Goal: Transaction & Acquisition: Purchase product/service

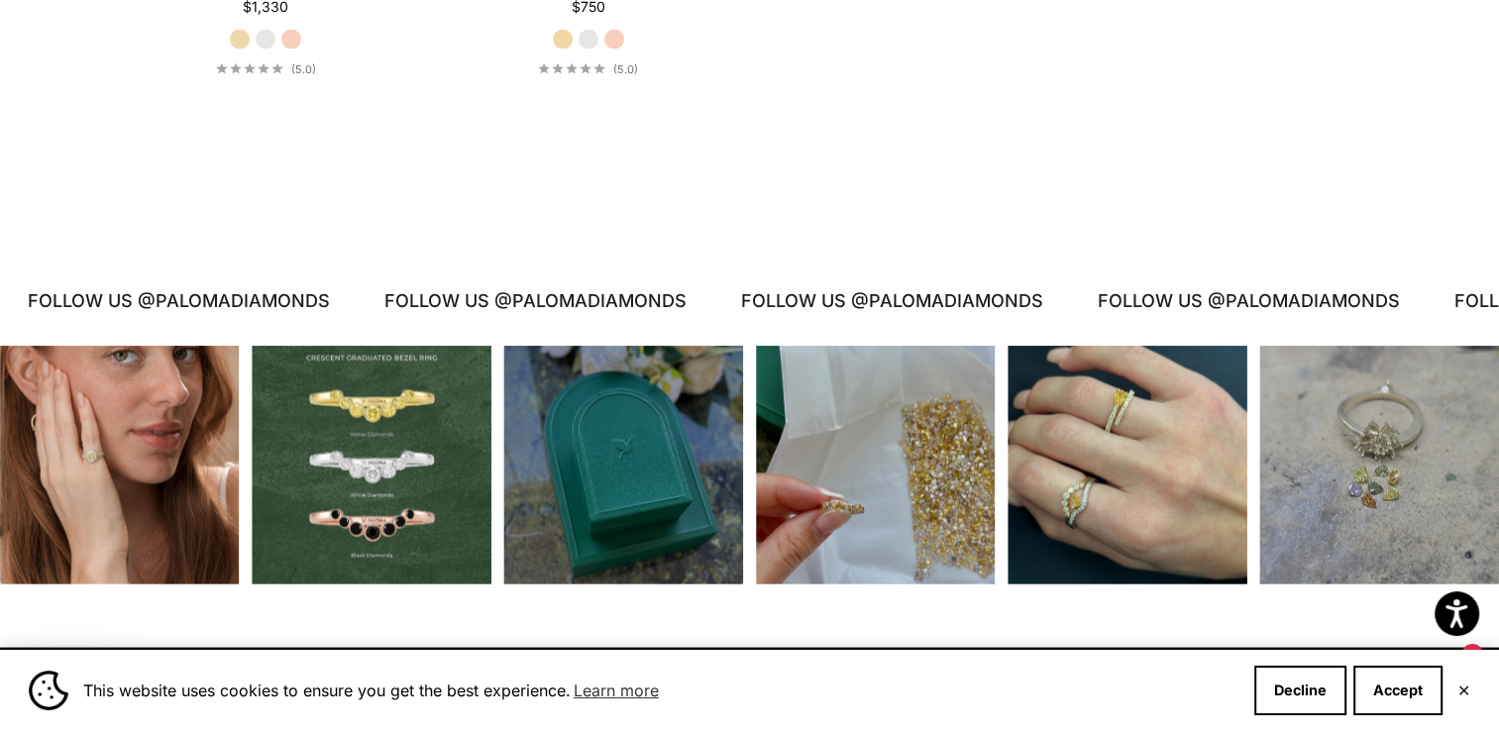
scroll to position [4261, 0]
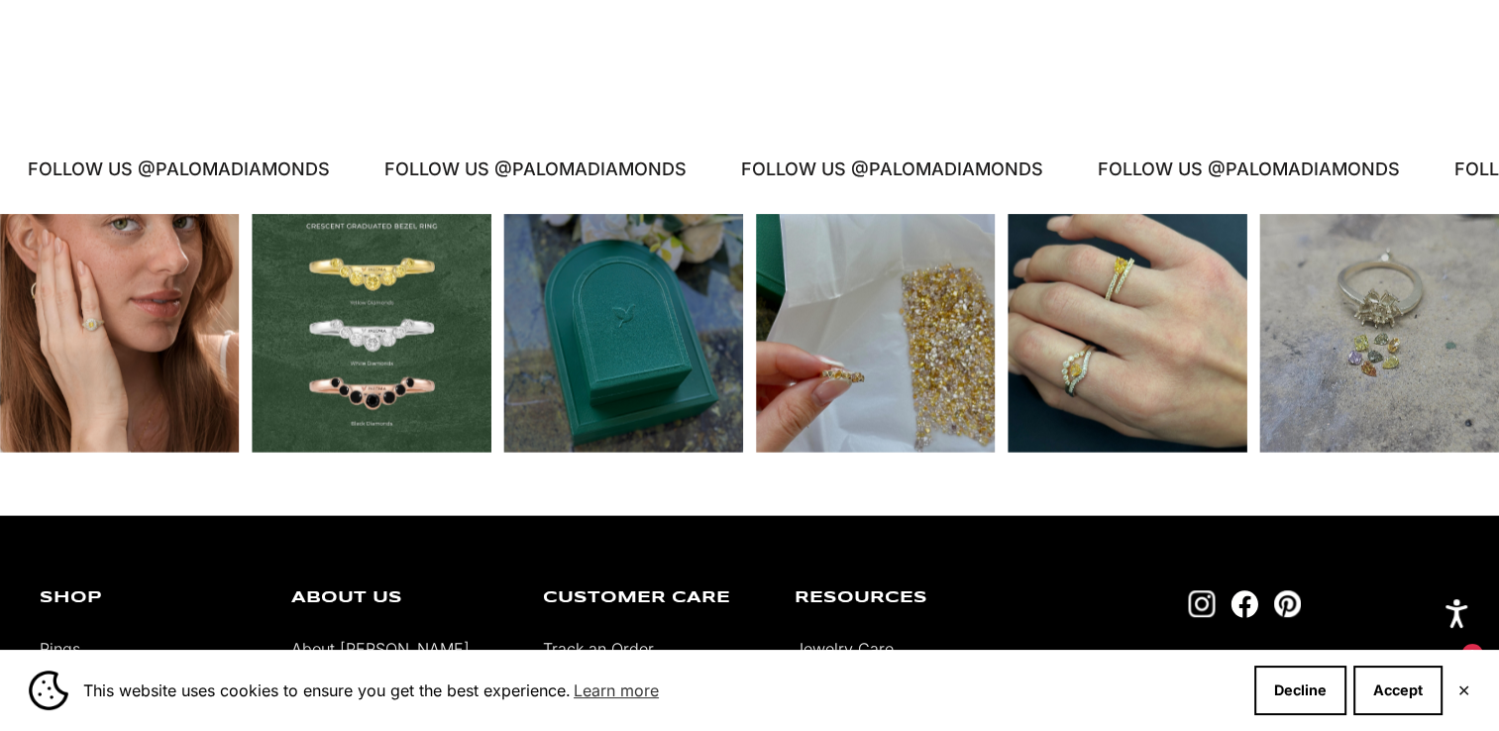
click at [869, 323] on div "Instagram post opens in a popup" at bounding box center [876, 334] width 240 height 240
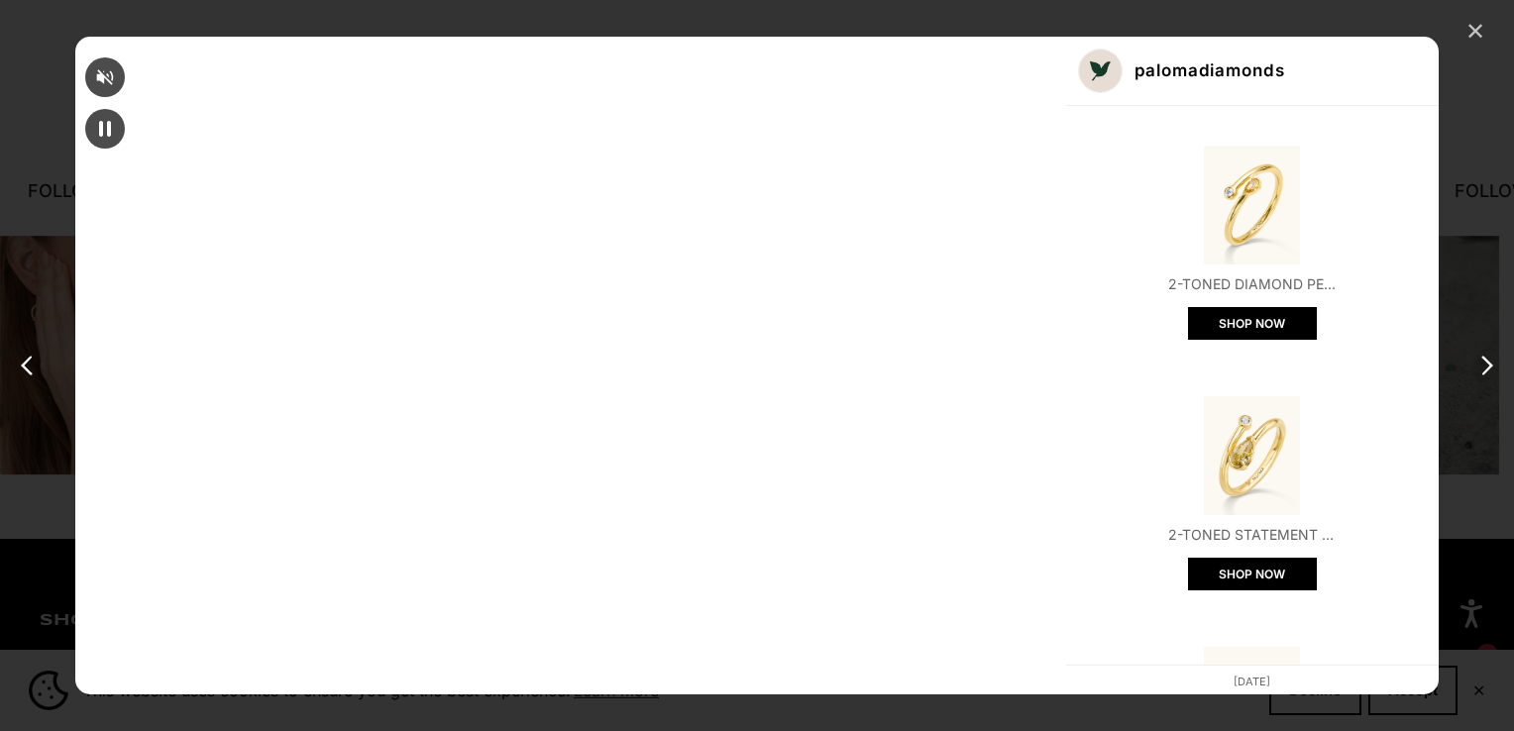
click at [1482, 43] on div "✕" at bounding box center [1476, 32] width 30 height 30
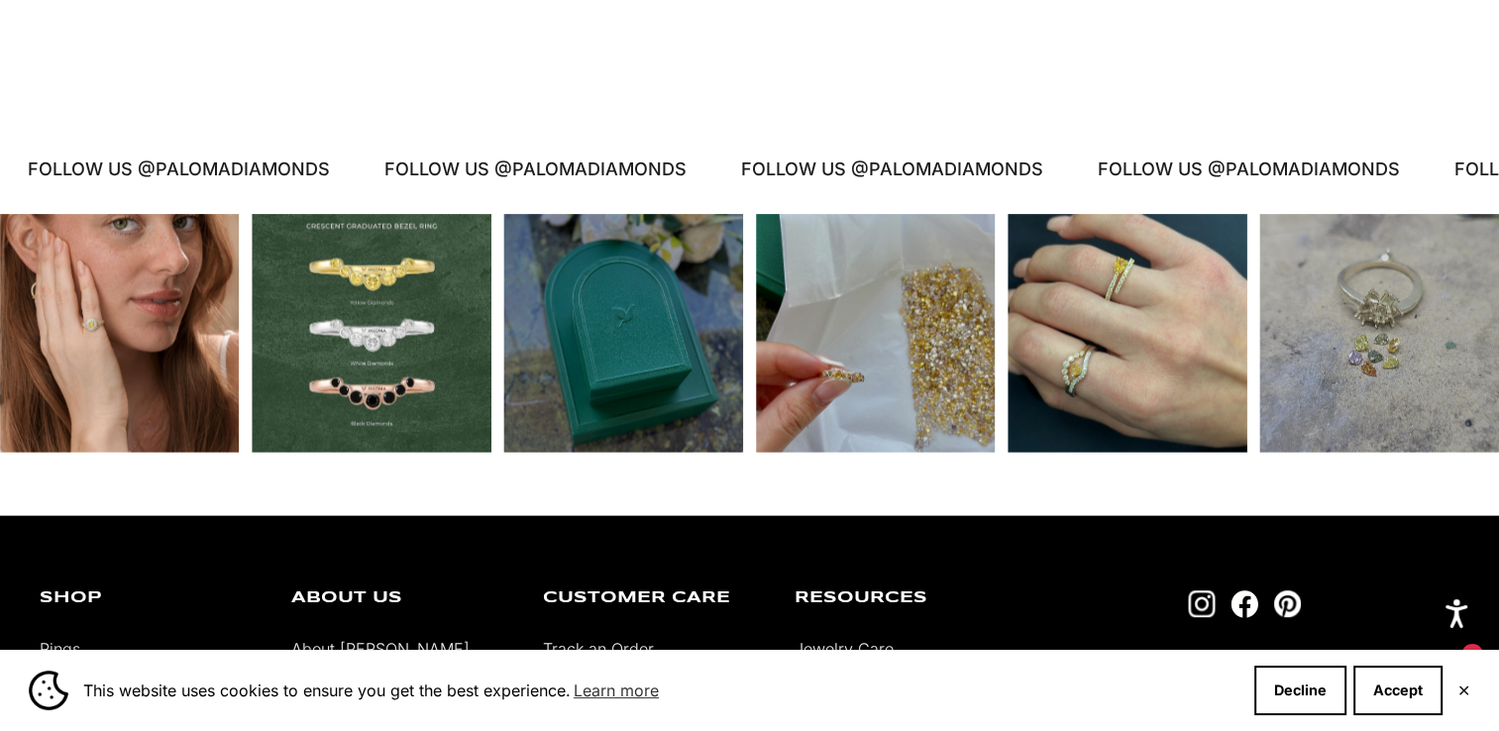
click at [1391, 314] on div "Instagram post opens in a popup" at bounding box center [1380, 334] width 240 height 240
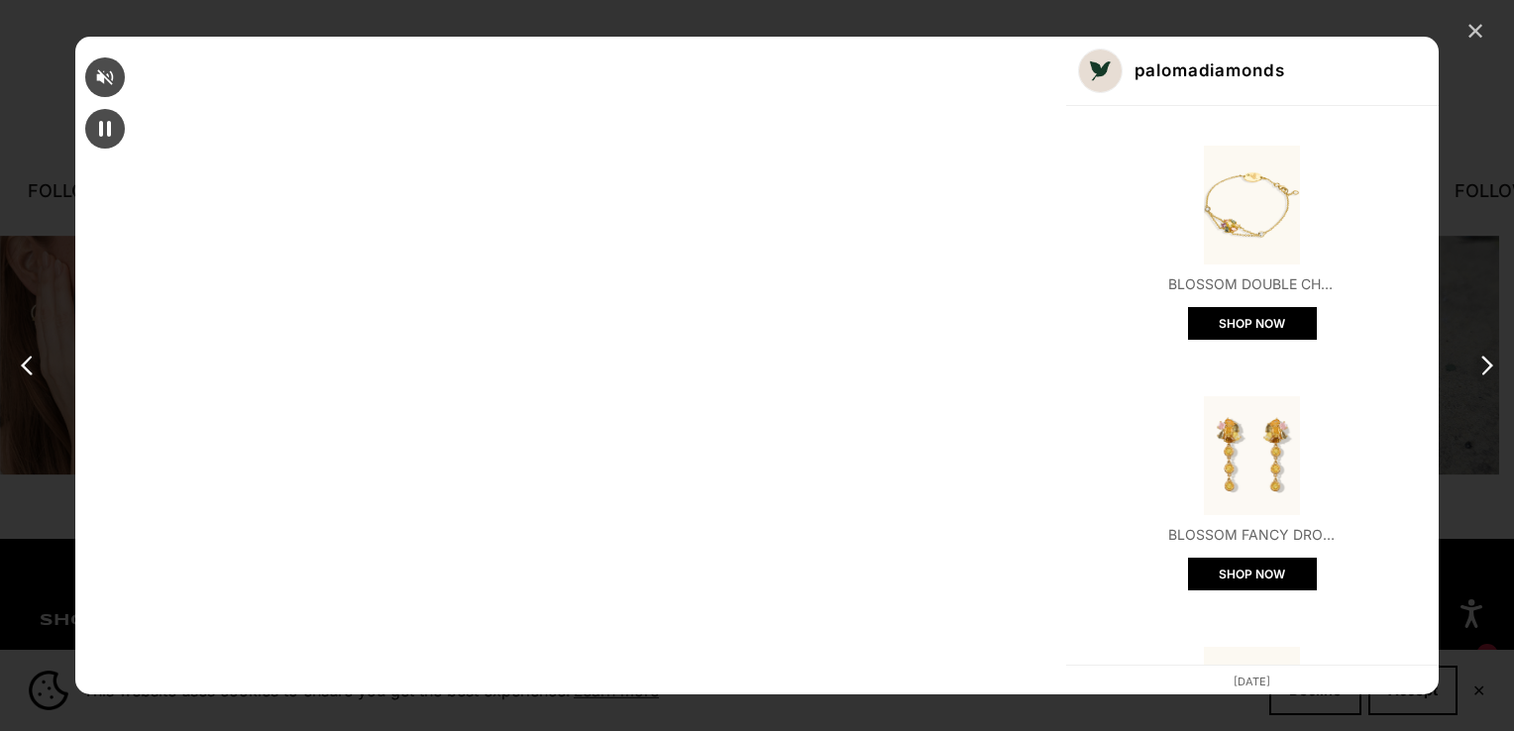
click at [1471, 36] on div "✕" at bounding box center [1476, 32] width 30 height 30
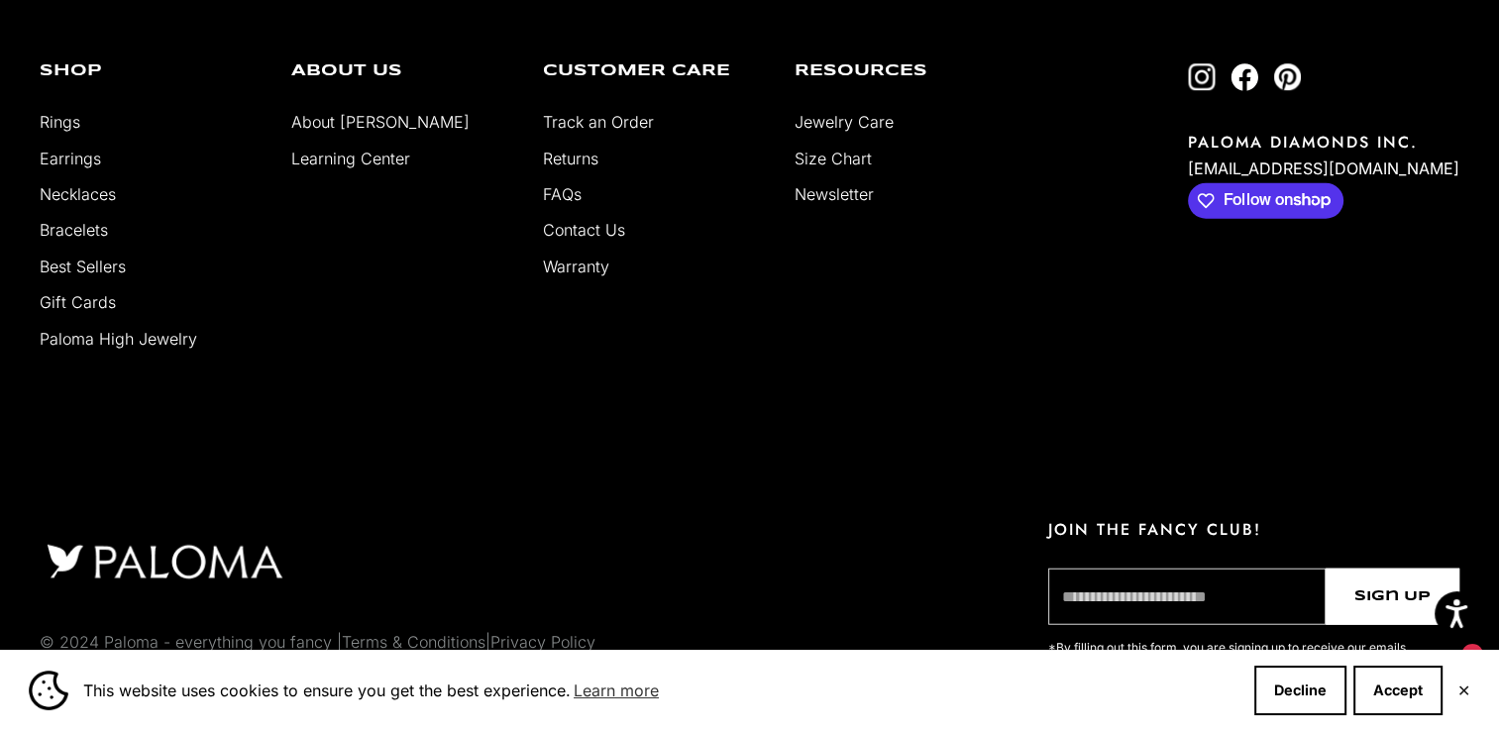
scroll to position [4823, 0]
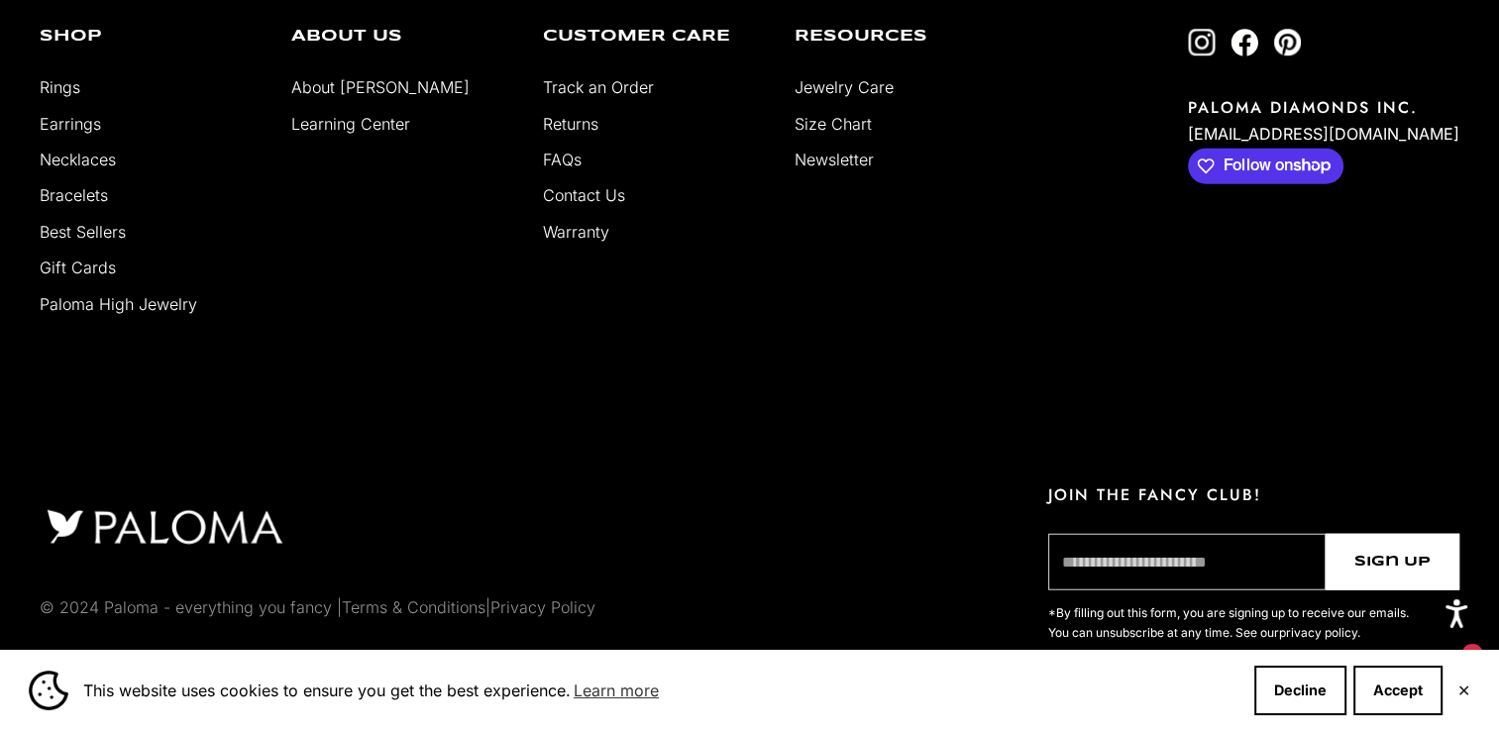
click at [72, 188] on link "Bracelets" at bounding box center [74, 195] width 68 height 20
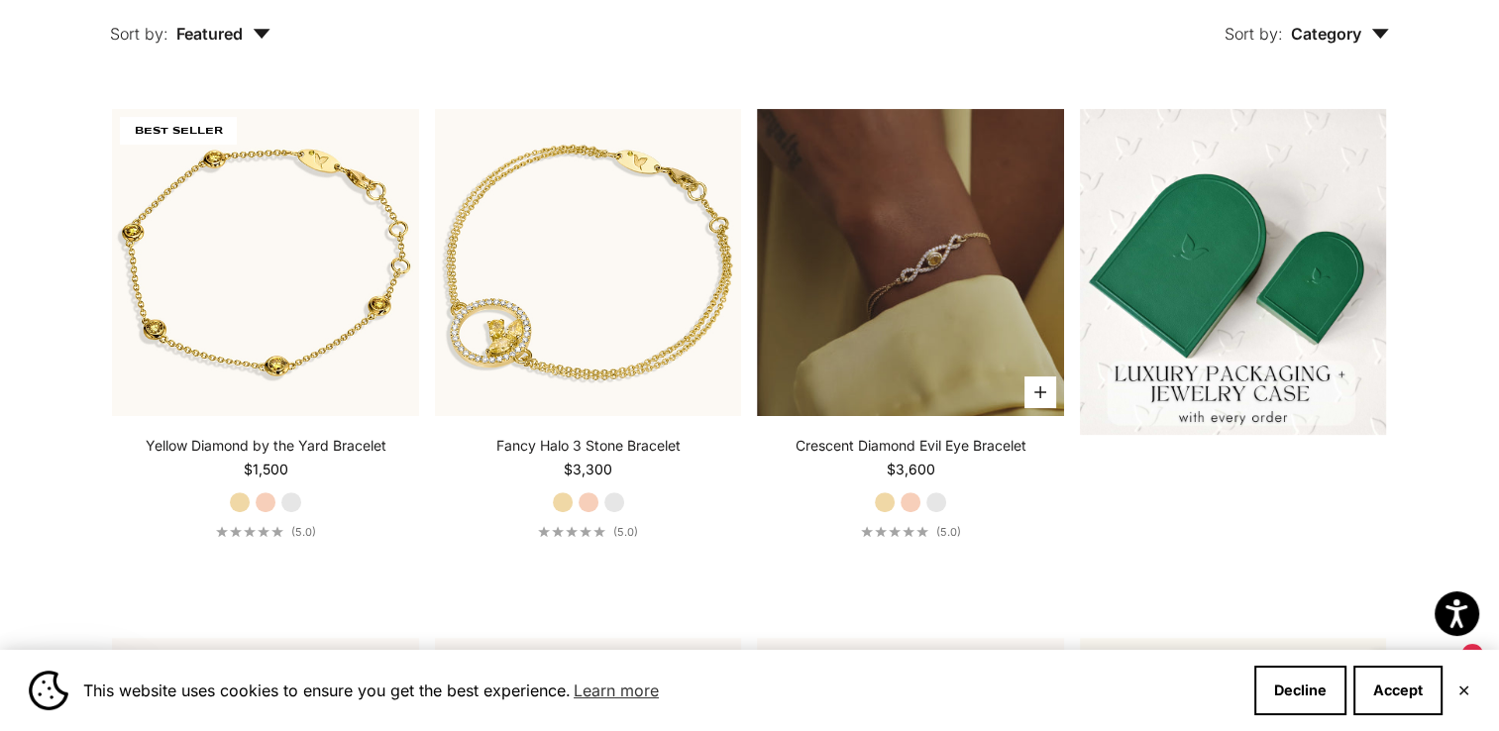
scroll to position [496, 0]
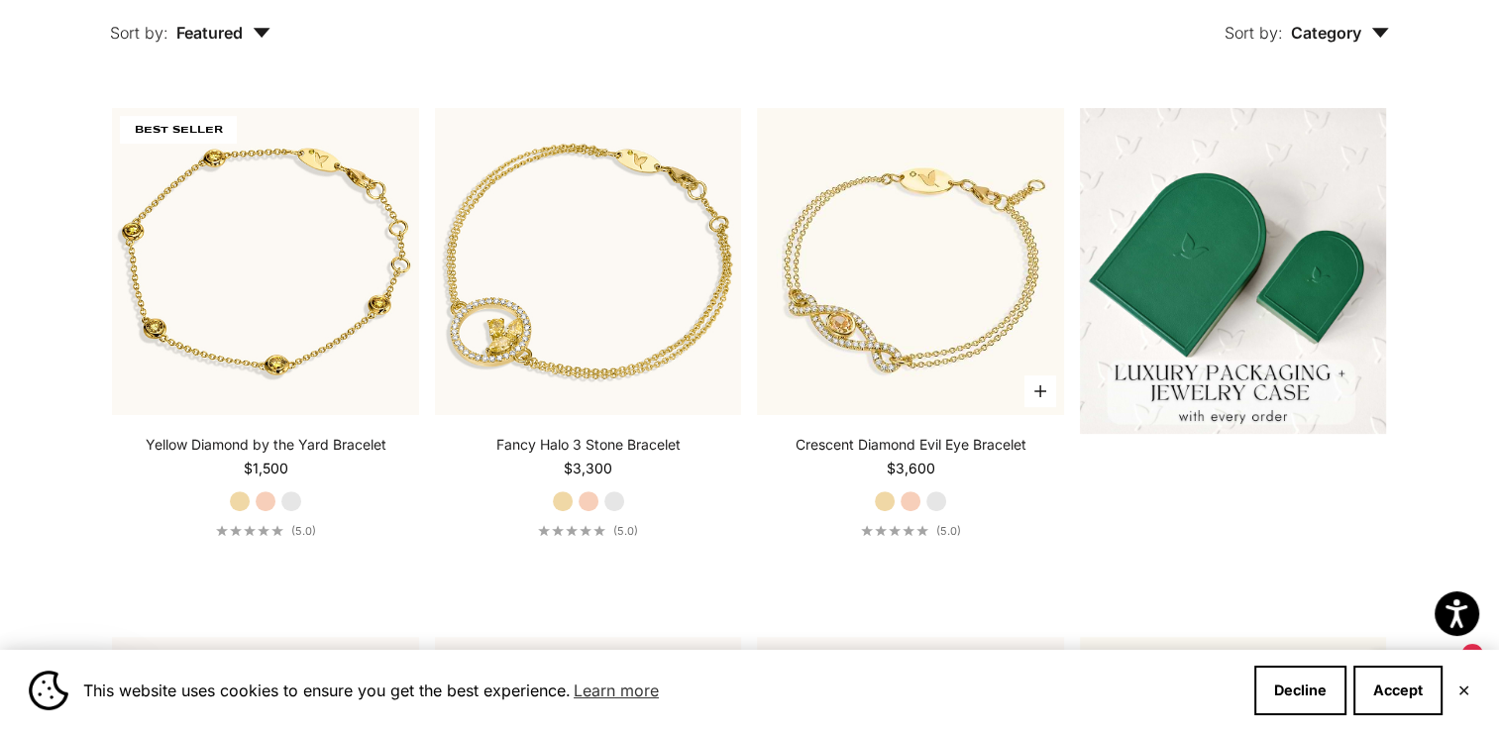
click at [920, 503] on label "Rose Gold" at bounding box center [911, 502] width 22 height 22
click at [934, 501] on label "White Gold" at bounding box center [937, 502] width 22 height 22
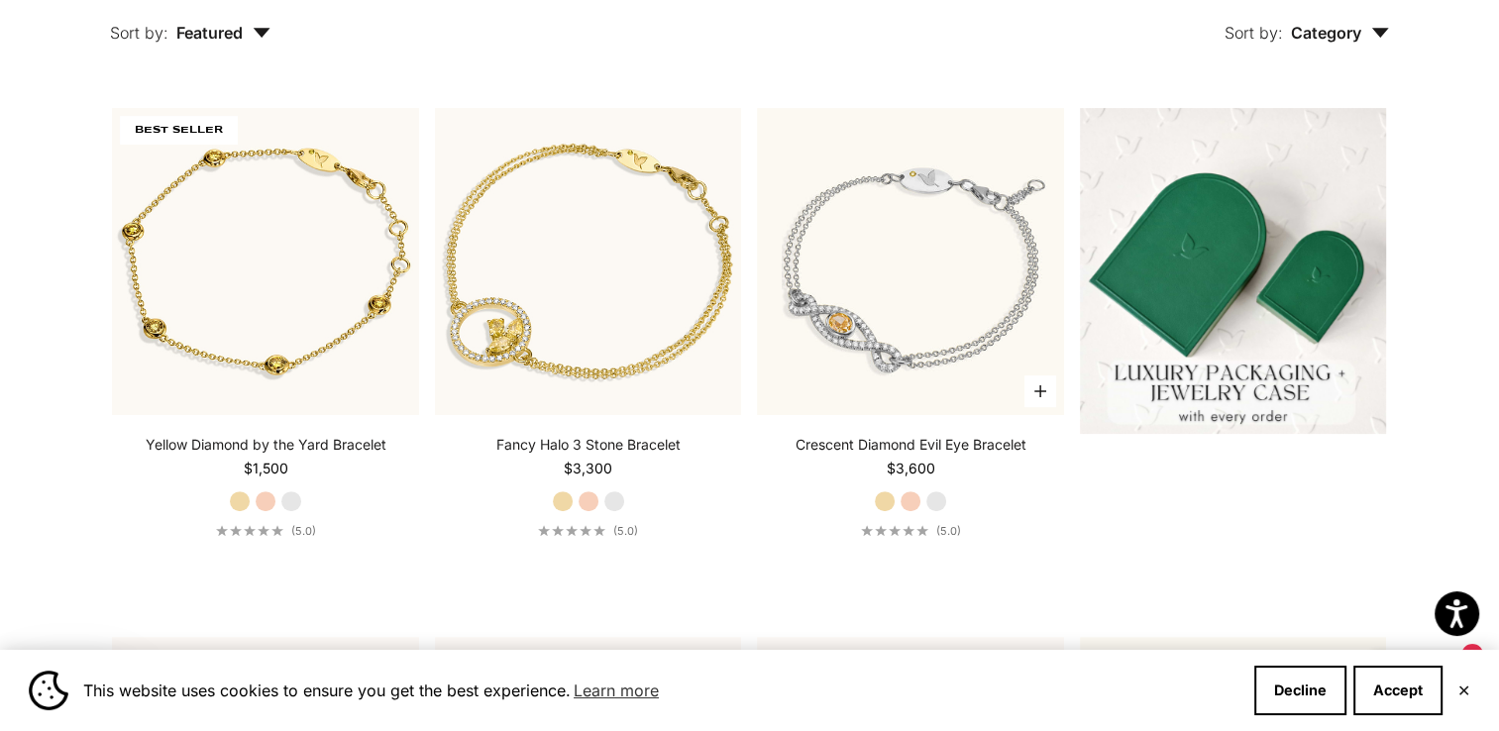
click at [911, 501] on label "Rose Gold" at bounding box center [911, 502] width 22 height 22
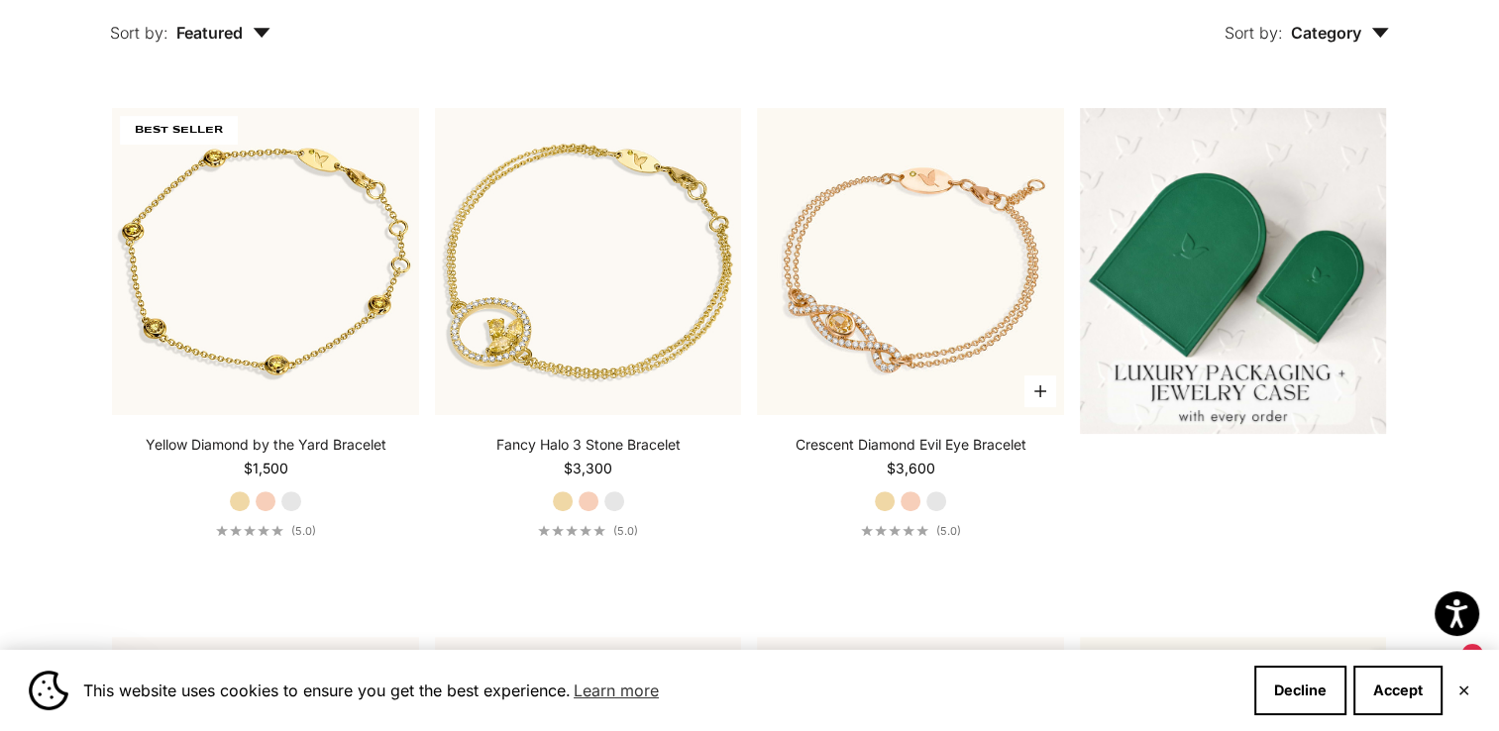
click at [888, 501] on label "Yellow Gold" at bounding box center [885, 502] width 22 height 22
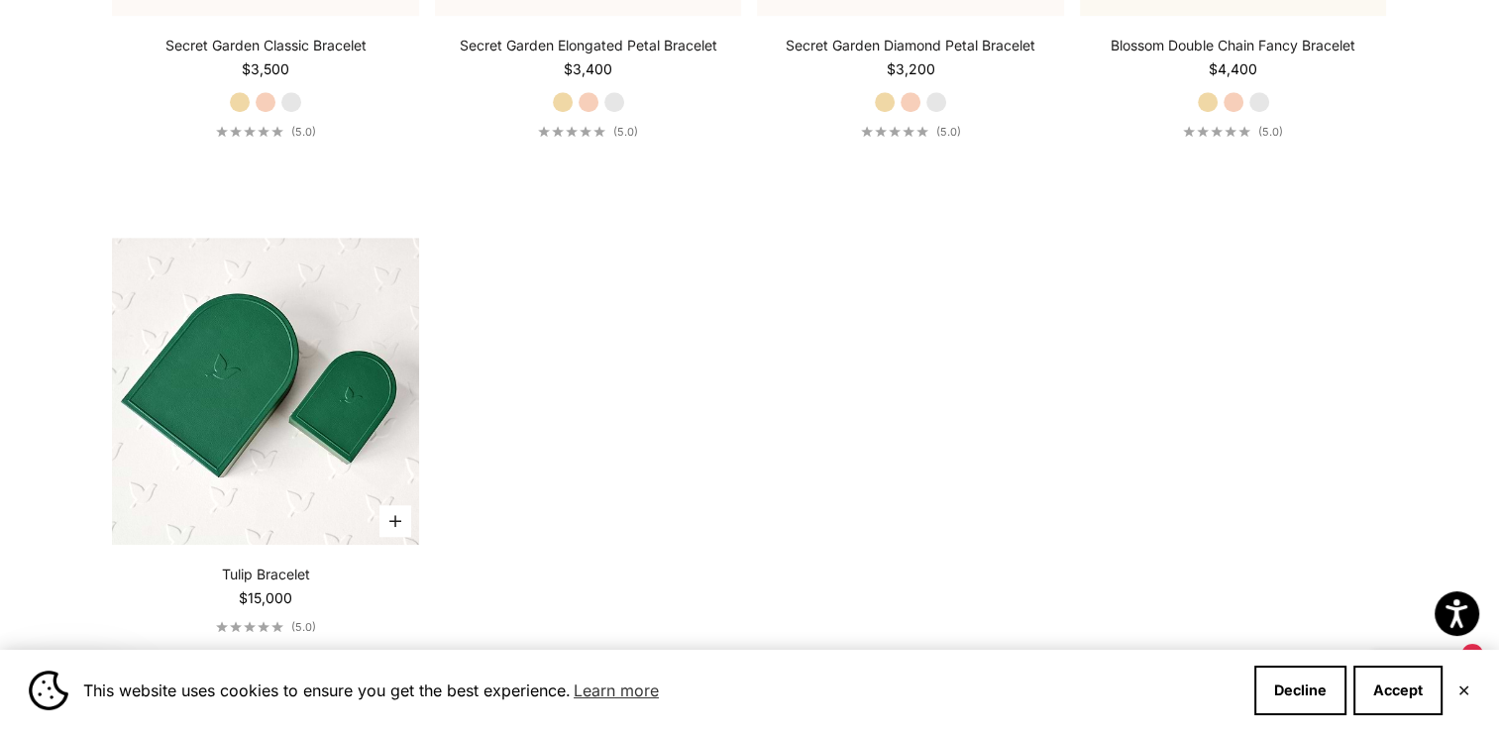
scroll to position [1487, 0]
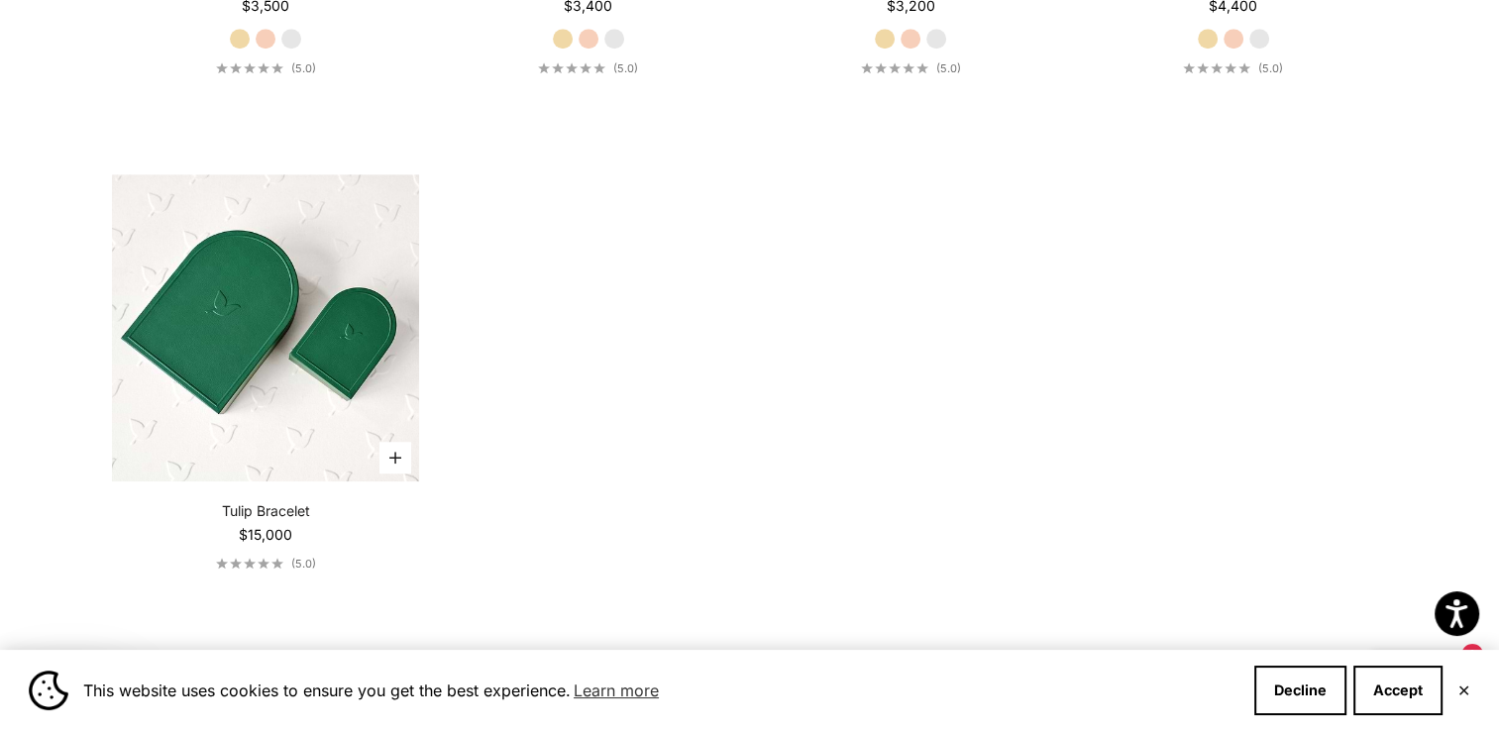
click at [315, 303] on img at bounding box center [265, 327] width 307 height 307
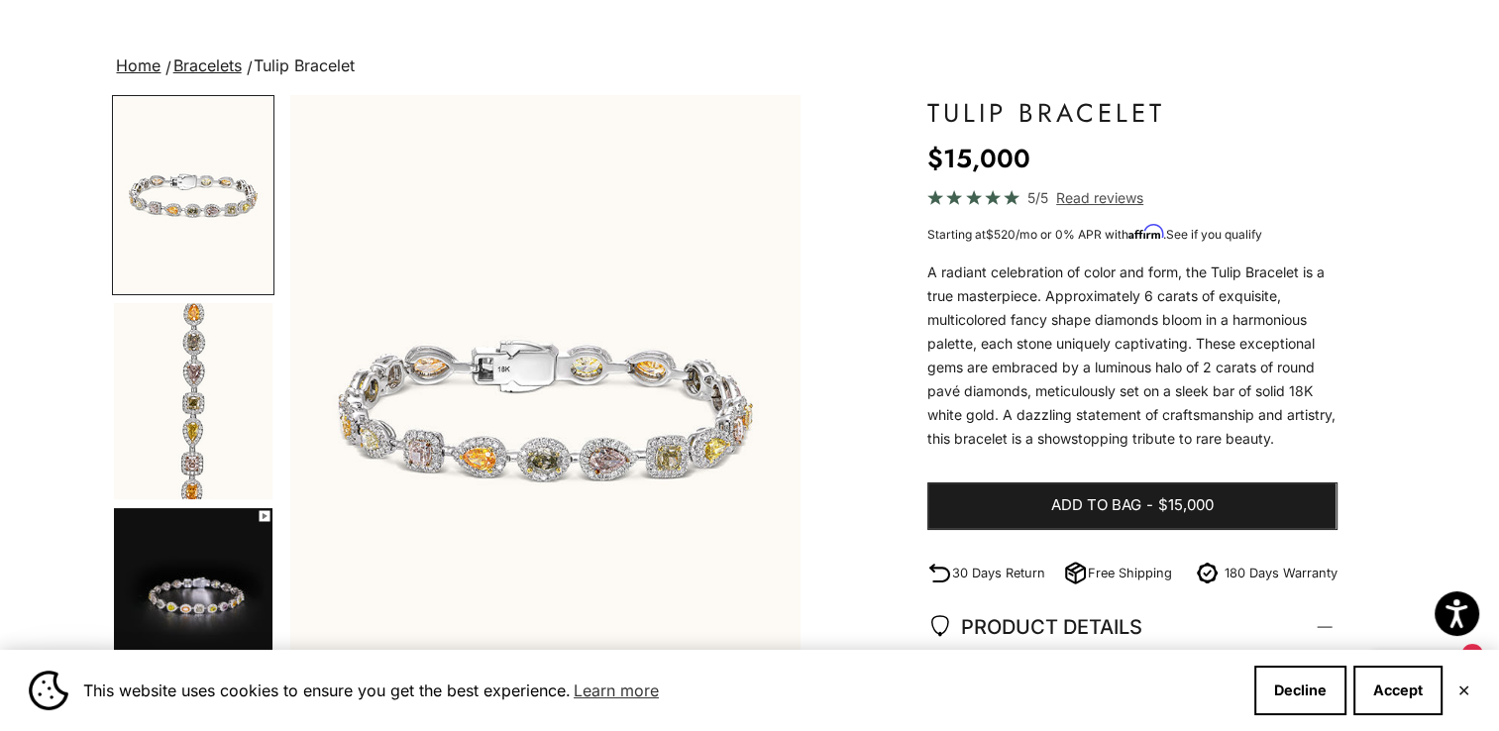
scroll to position [198, 0]
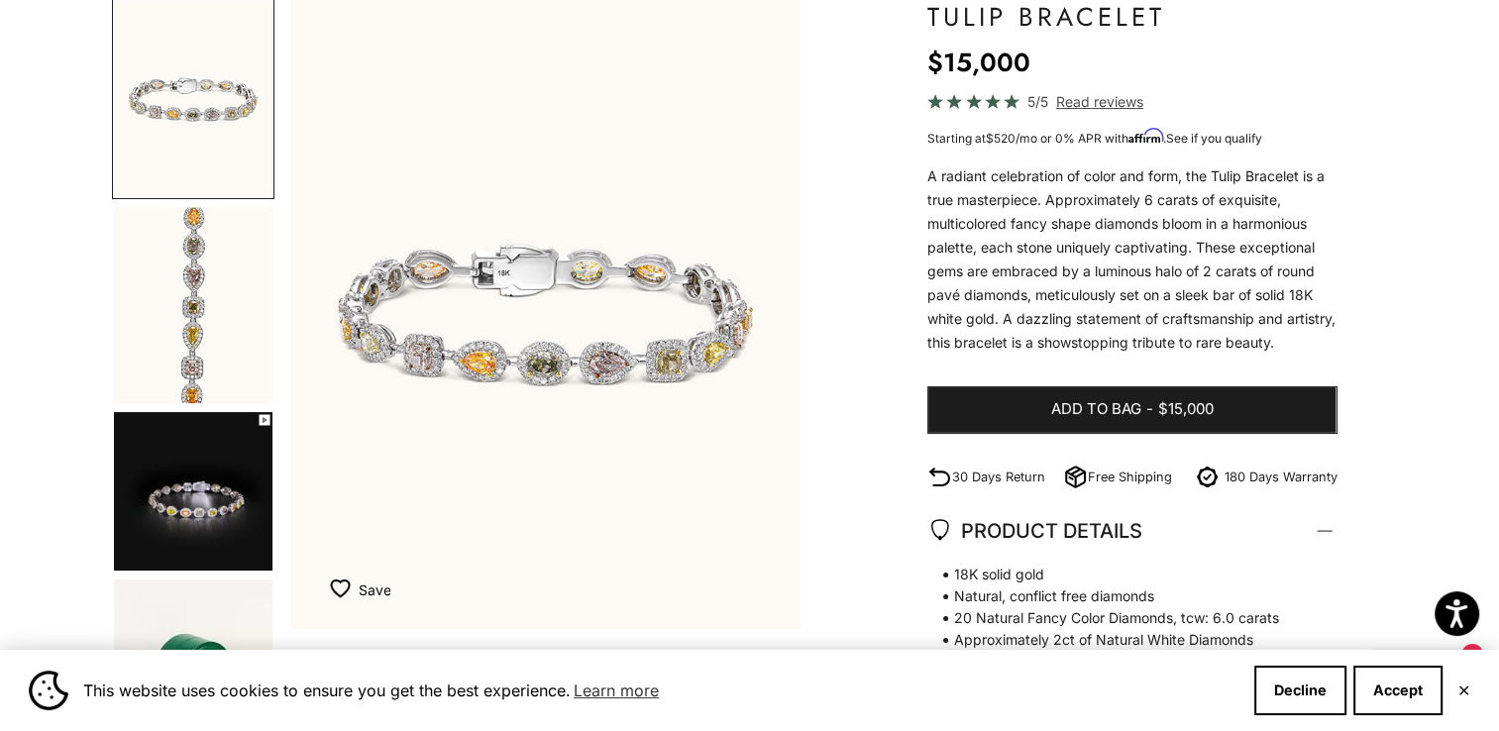
click at [547, 366] on img "Item 1 of 7" at bounding box center [545, 314] width 510 height 630
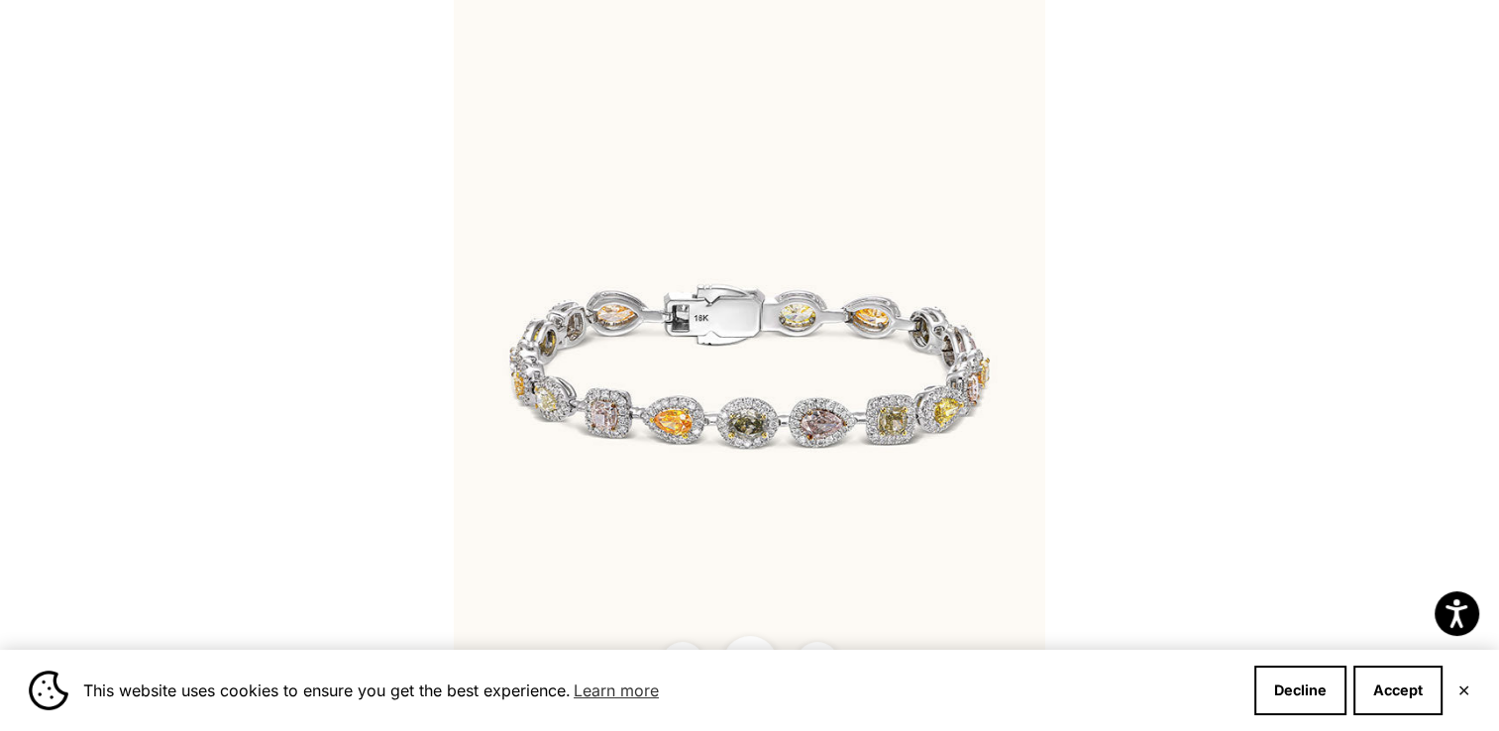
click at [776, 458] on img at bounding box center [750, 365] width 592 height 731
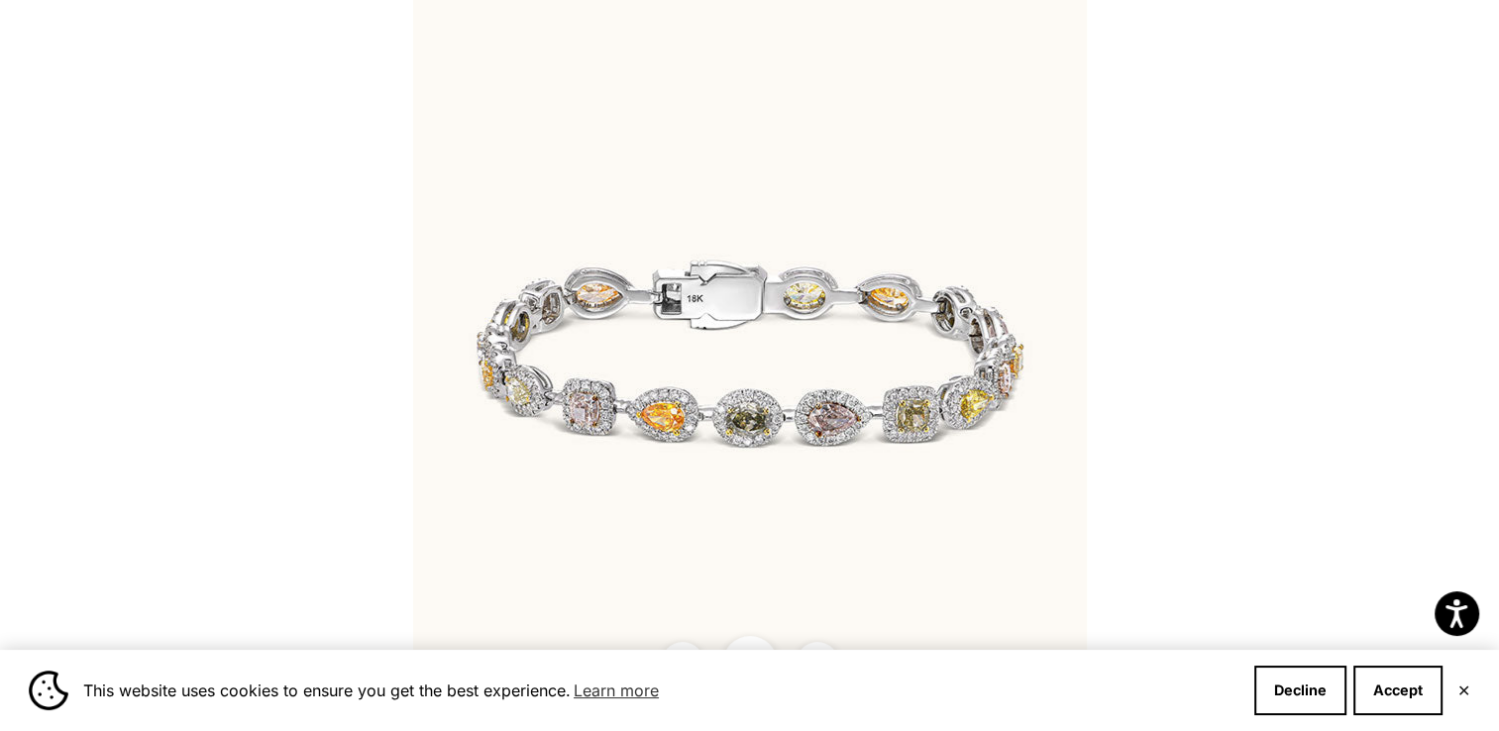
click at [759, 445] on img at bounding box center [750, 353] width 674 height 832
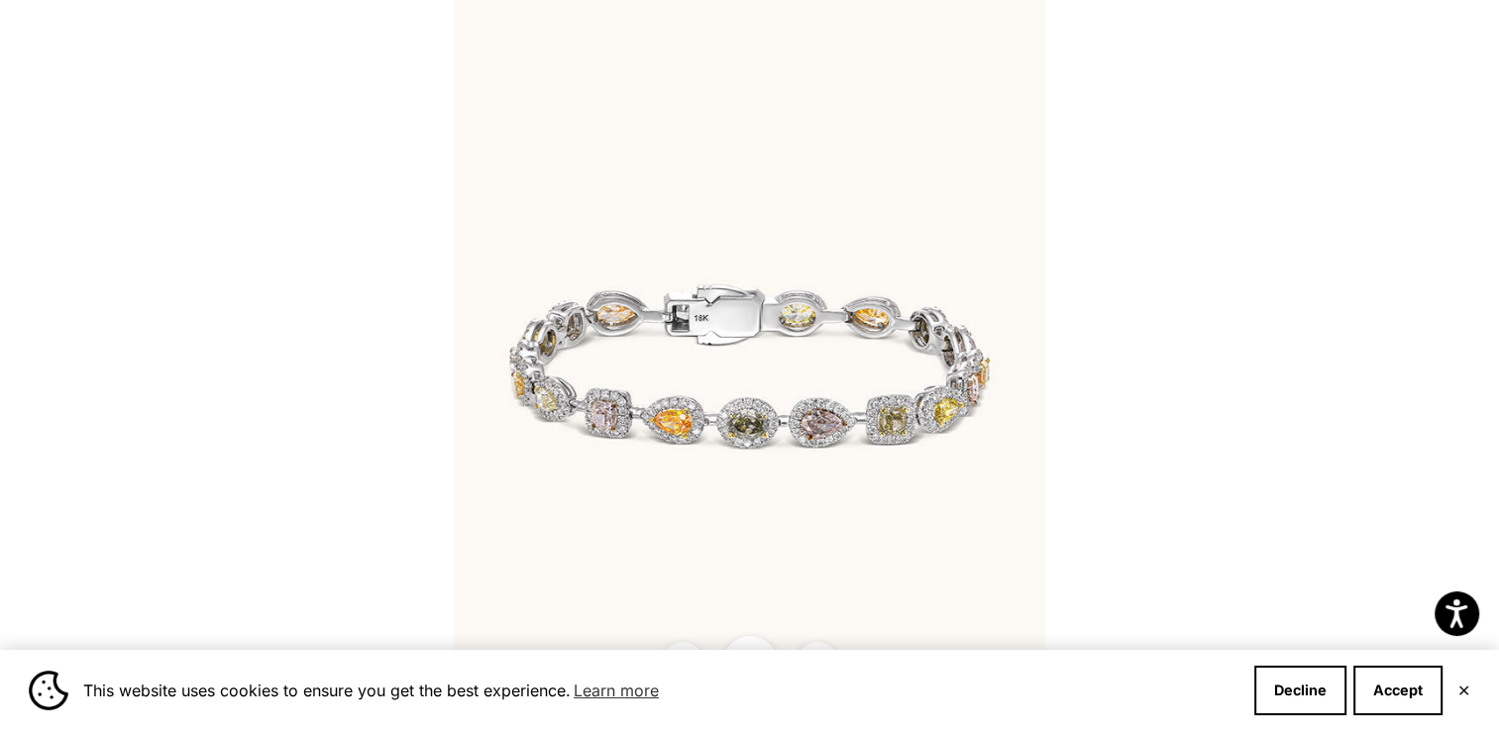
click at [759, 445] on img at bounding box center [750, 365] width 592 height 731
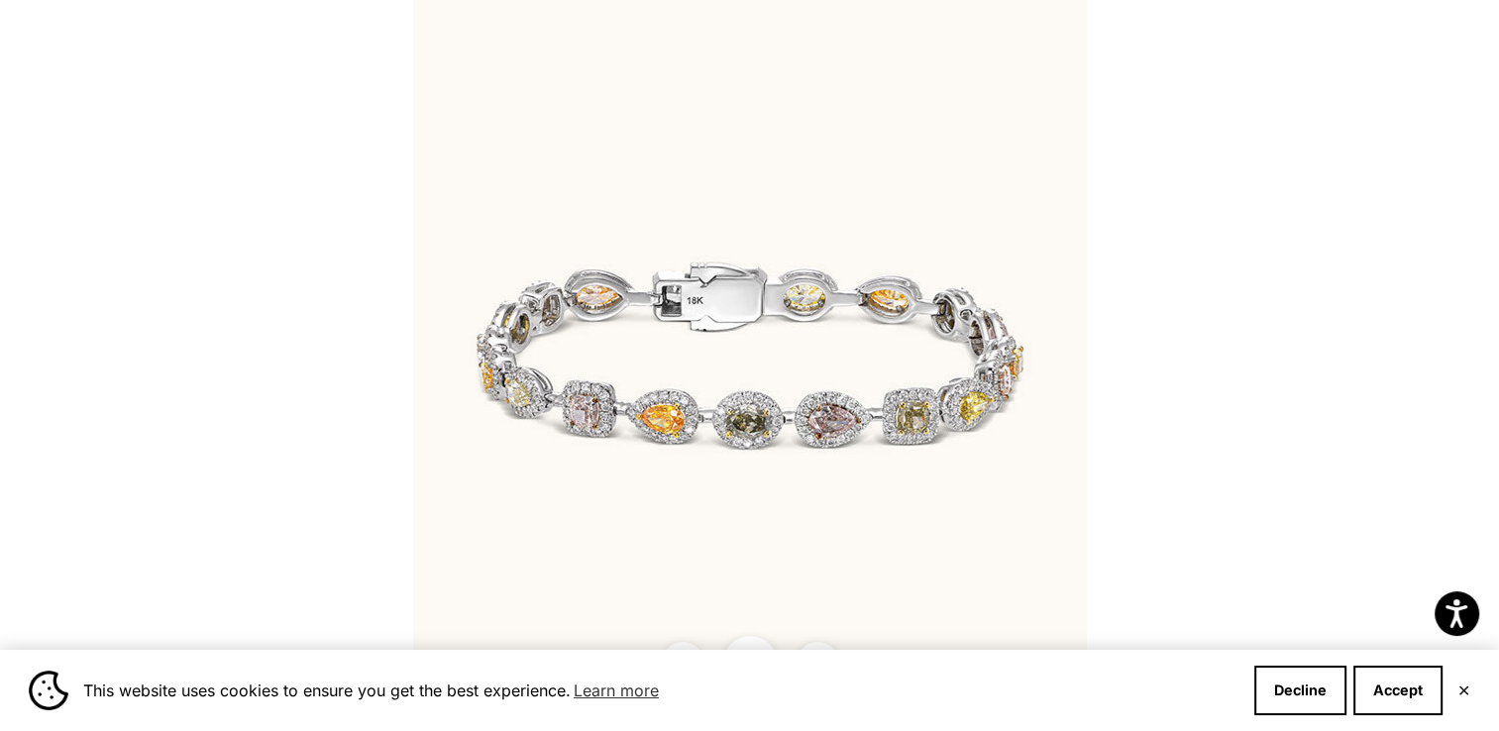
click at [759, 445] on img at bounding box center [750, 355] width 674 height 832
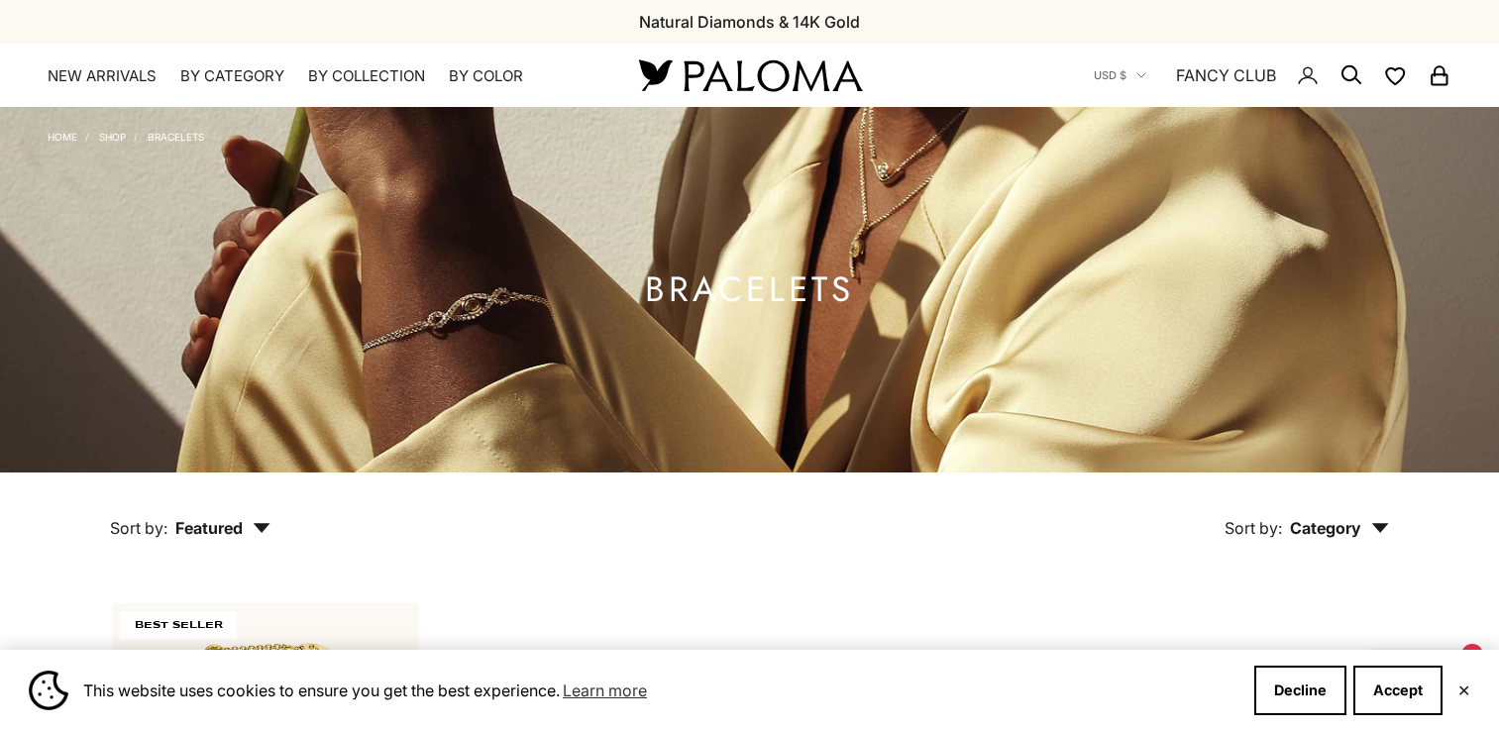
scroll to position [1487, 0]
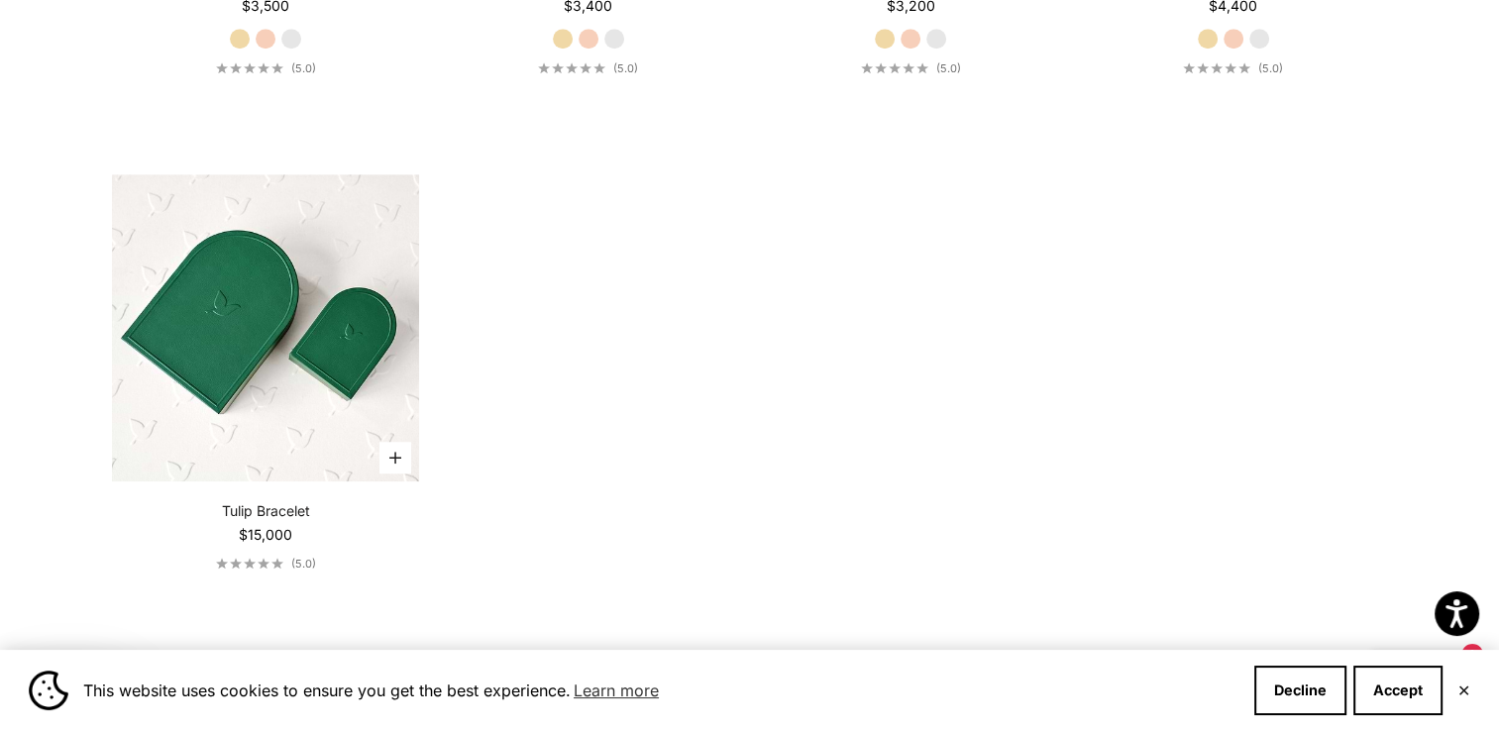
click at [335, 422] on img at bounding box center [265, 327] width 307 height 307
click at [391, 448] on button "Add to bag" at bounding box center [396, 458] width 32 height 32
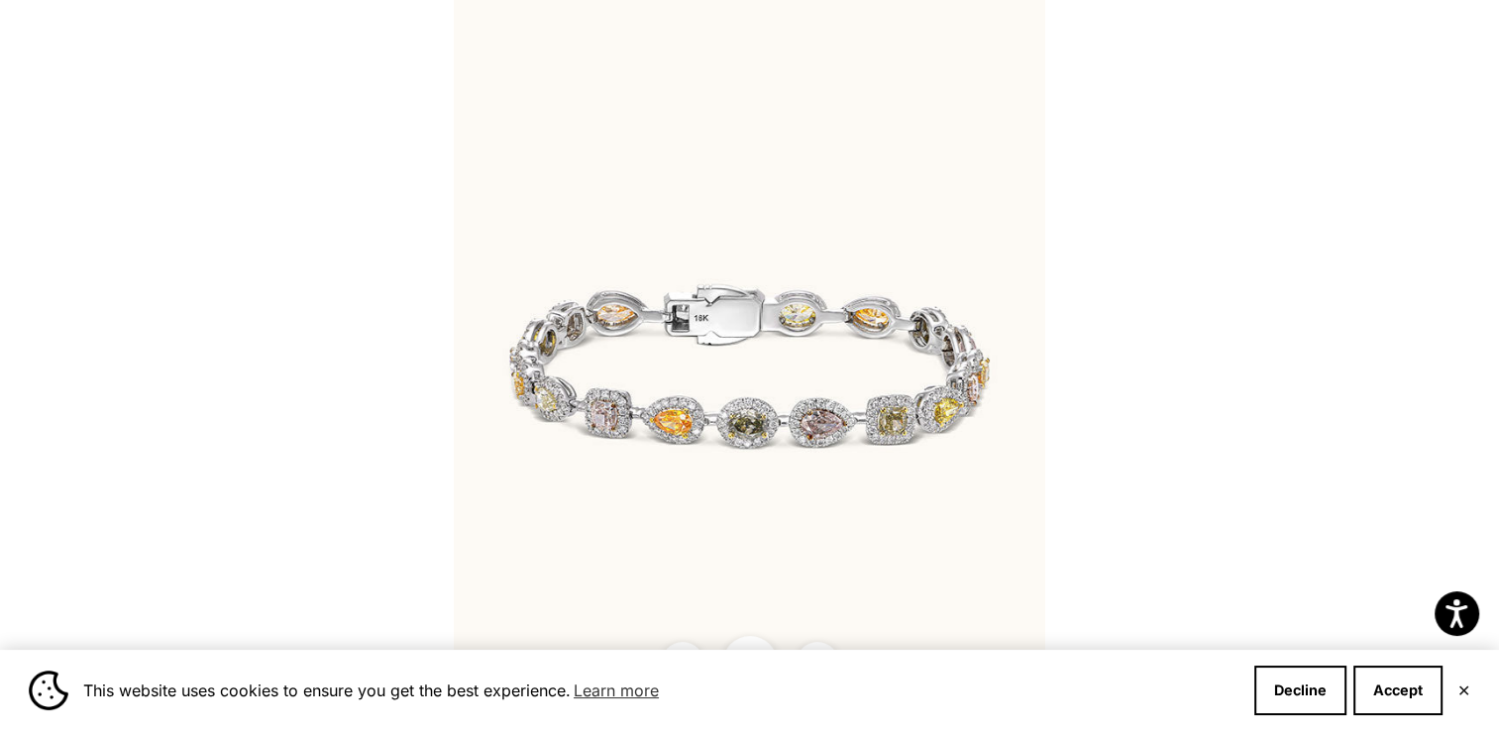
click at [323, 428] on div at bounding box center [749, 365] width 1499 height 731
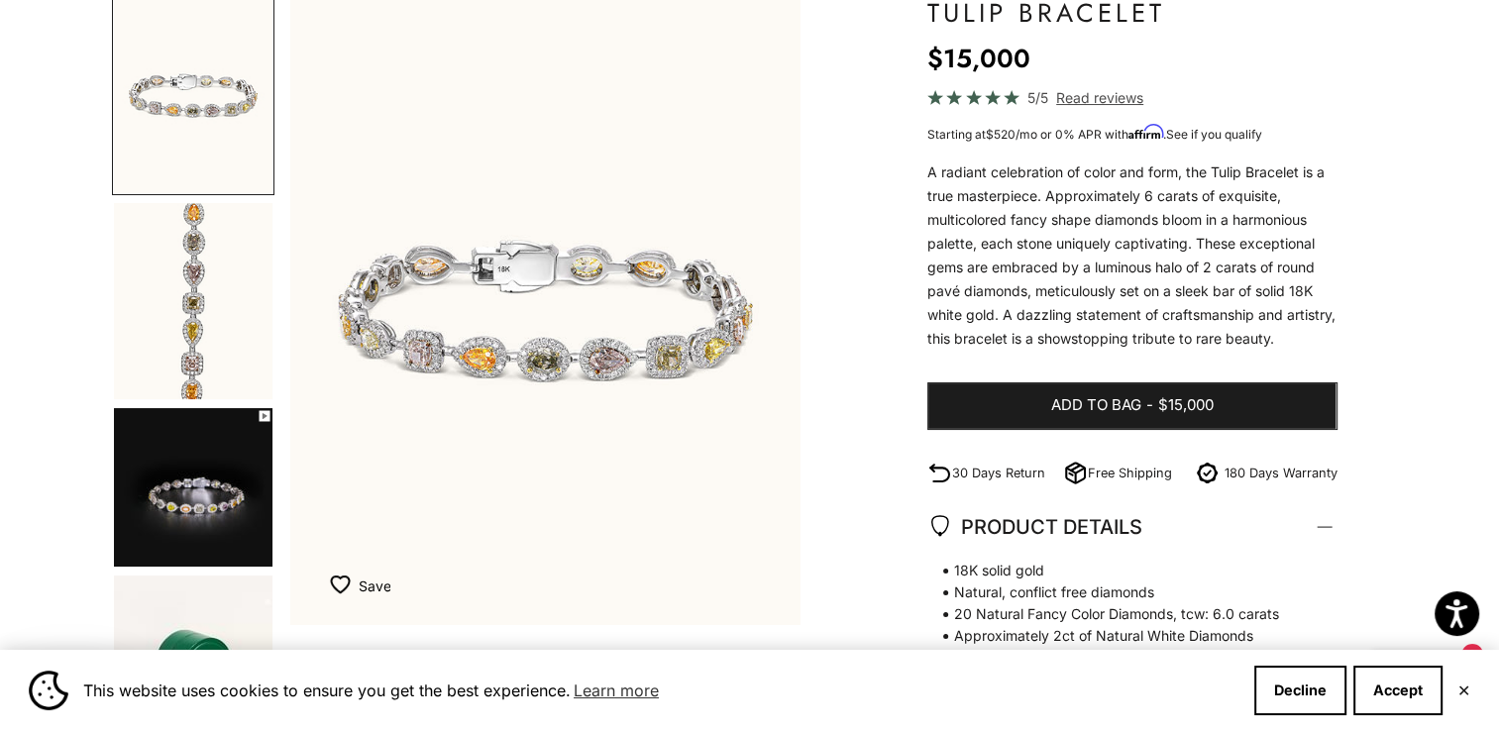
scroll to position [297, 0]
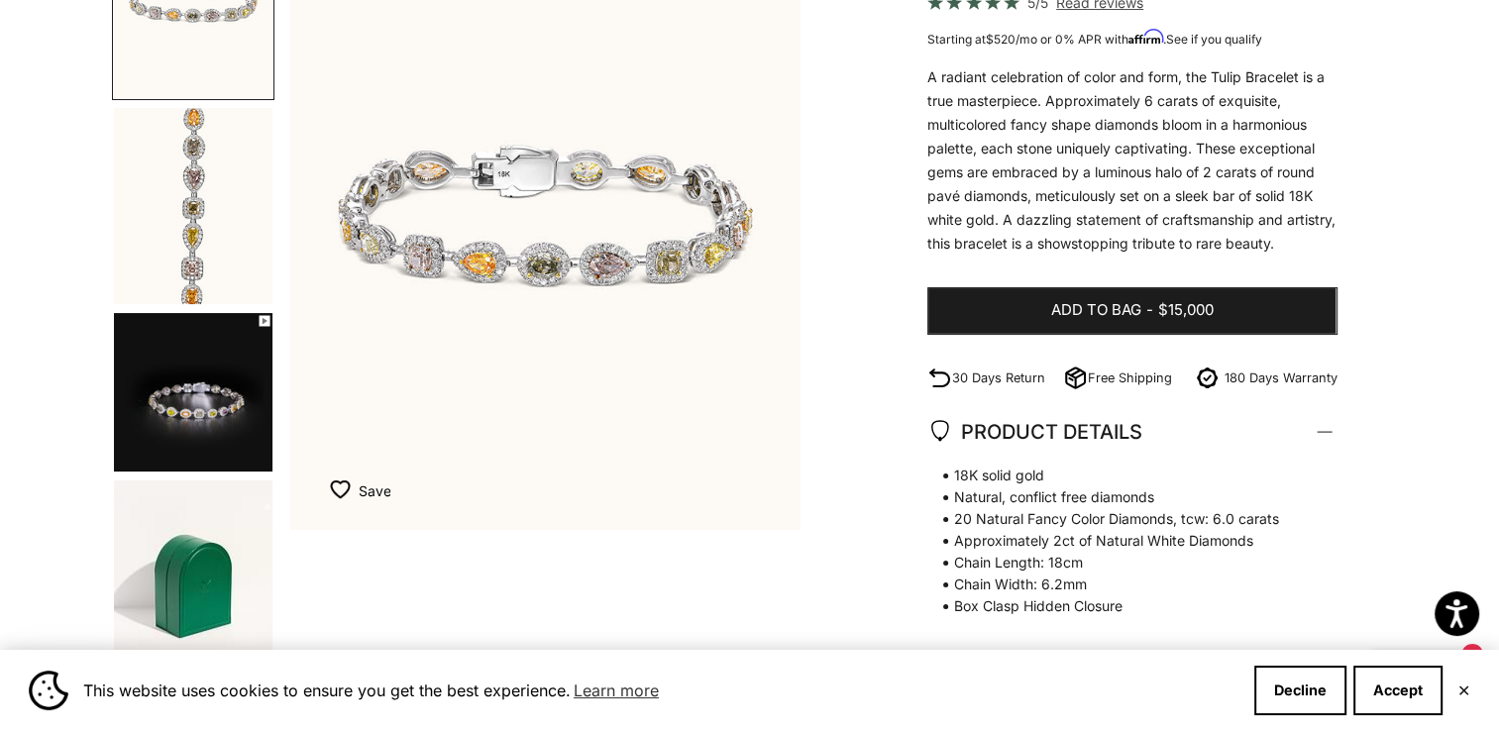
click at [214, 398] on img "Go to item 3" at bounding box center [193, 392] width 159 height 159
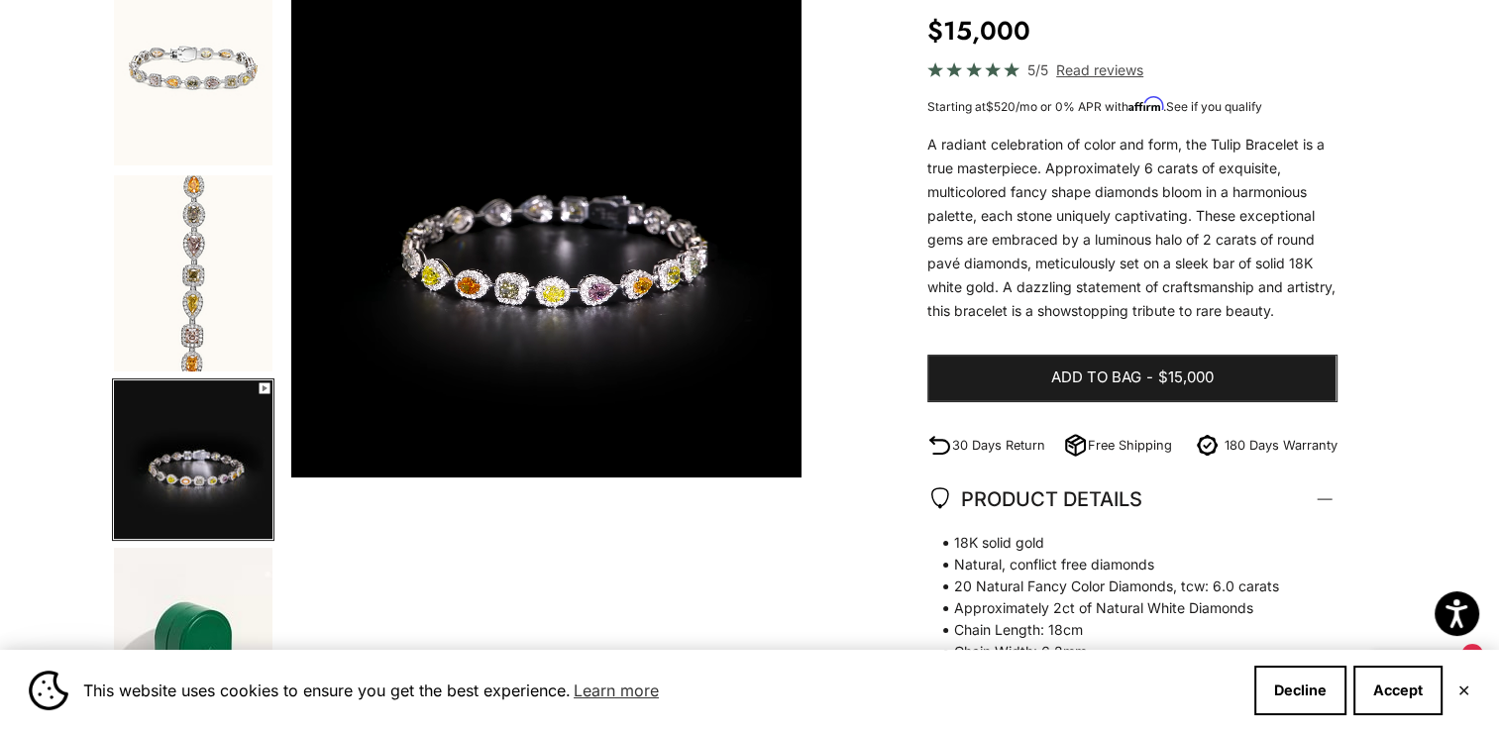
scroll to position [99, 0]
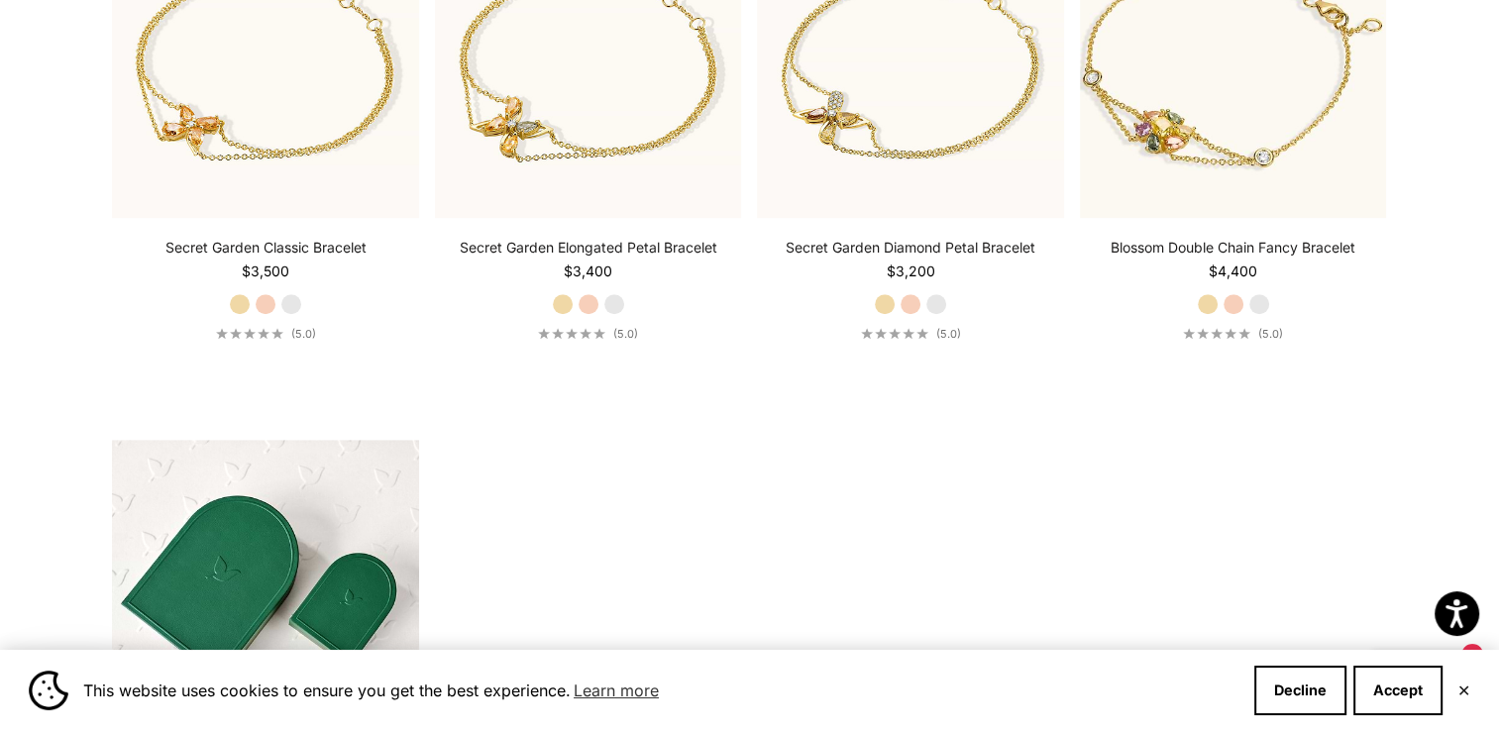
scroll to position [1090, 0]
